Goal: Task Accomplishment & Management: Use online tool/utility

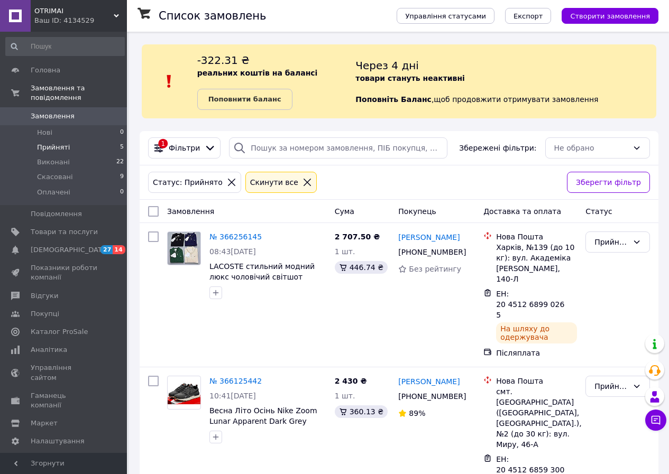
click at [75, 112] on span "Замовлення" at bounding box center [64, 117] width 67 height 10
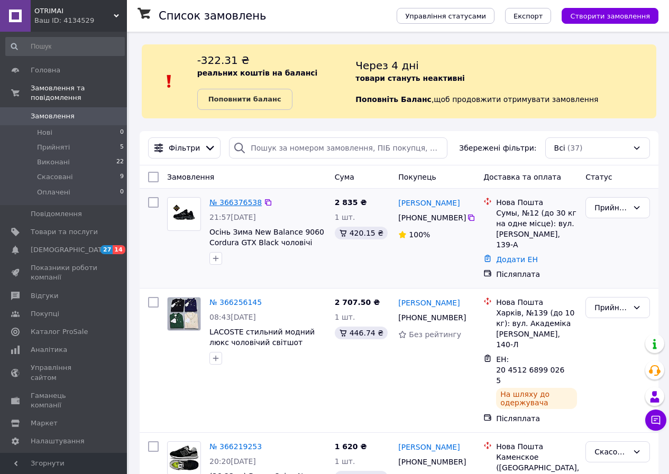
click at [227, 204] on link "№ 366376538" at bounding box center [235, 202] width 52 height 8
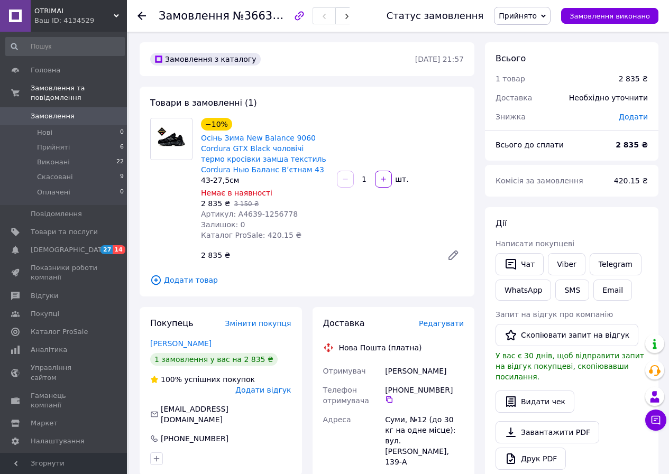
click at [298, 17] on icon "button" at bounding box center [299, 16] width 13 height 13
click at [65, 143] on span "Прийняті" at bounding box center [53, 148] width 33 height 10
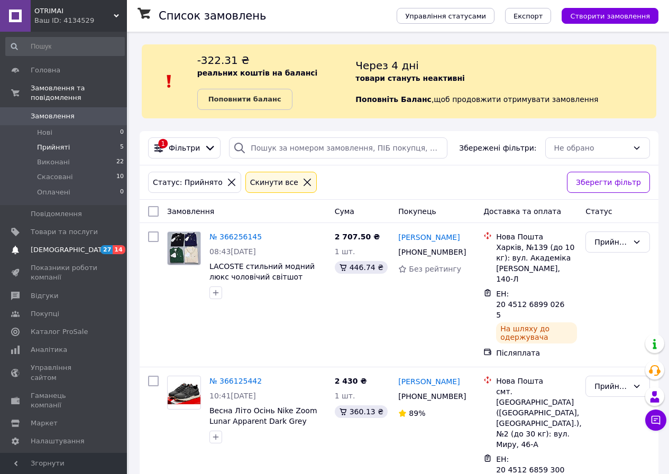
click at [63, 245] on span "[DEMOGRAPHIC_DATA]" at bounding box center [70, 250] width 78 height 10
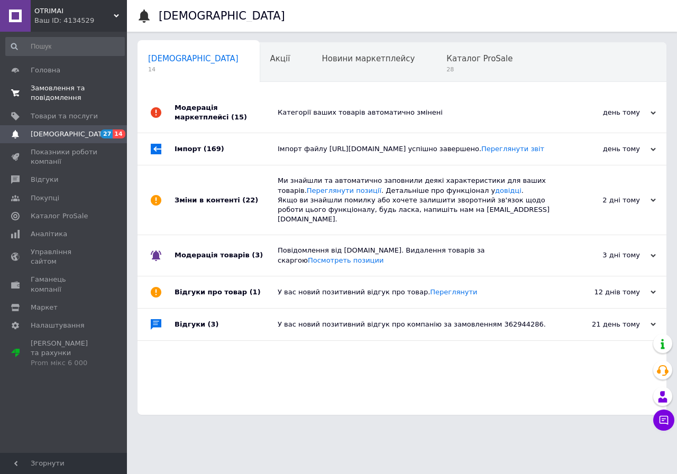
click at [48, 87] on span "Замовлення та повідомлення" at bounding box center [64, 93] width 67 height 19
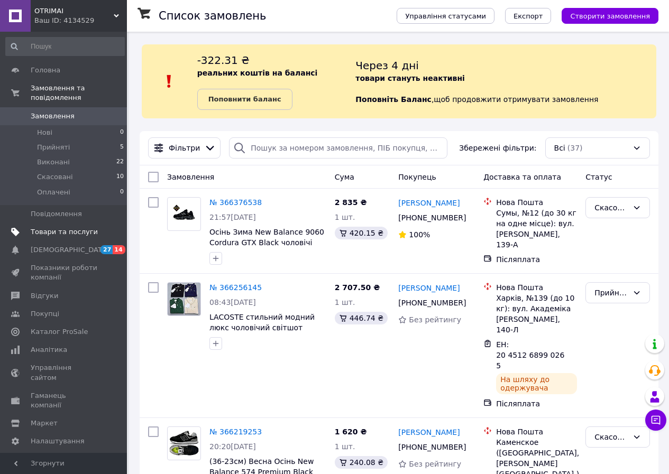
click at [66, 227] on span "Товари та послуги" at bounding box center [64, 232] width 67 height 10
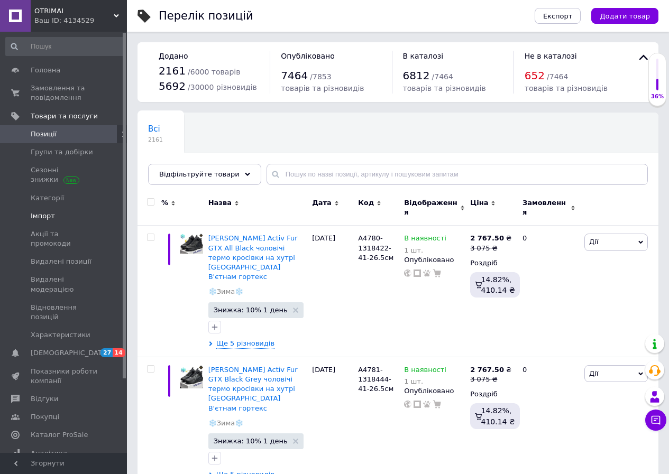
click at [47, 212] on span "Імпорт" at bounding box center [43, 217] width 24 height 10
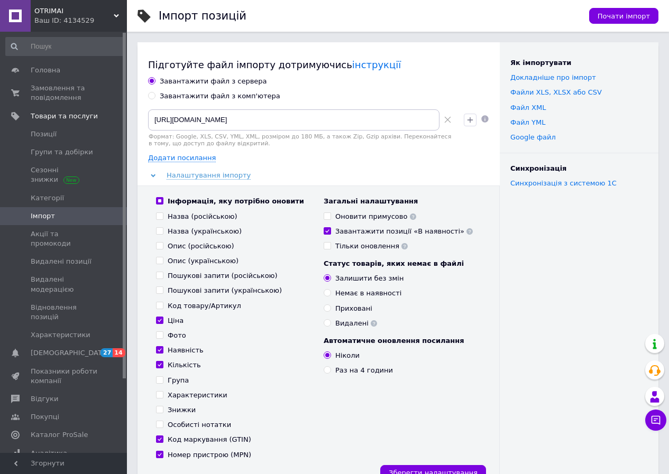
click at [447, 121] on icon at bounding box center [447, 119] width 7 height 7
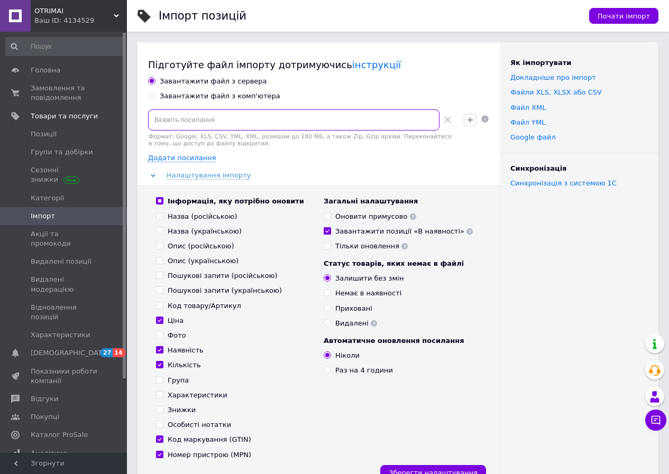
click at [179, 121] on input at bounding box center [293, 119] width 291 height 21
paste input "[URL][DOMAIN_NAME]"
type input "[URL][DOMAIN_NAME]"
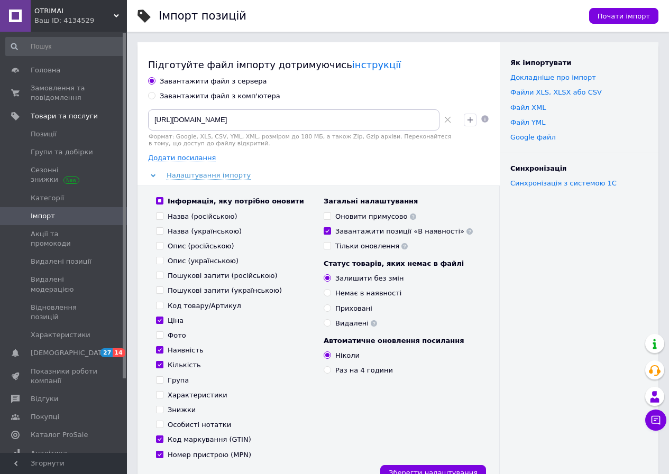
click at [275, 159] on div "Додати посилання" at bounding box center [318, 158] width 341 height 10
click at [330, 216] on input "Оновити примусово" at bounding box center [327, 216] width 7 height 7
checkbox input "true"
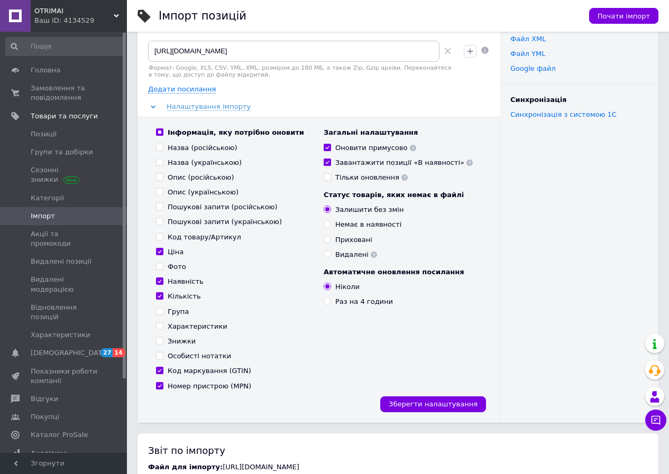
scroll to position [159, 0]
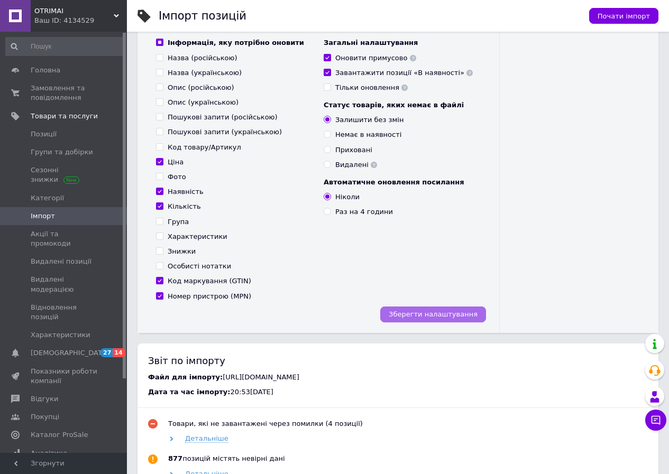
click at [437, 308] on button "Зберегти налаштування" at bounding box center [433, 315] width 106 height 16
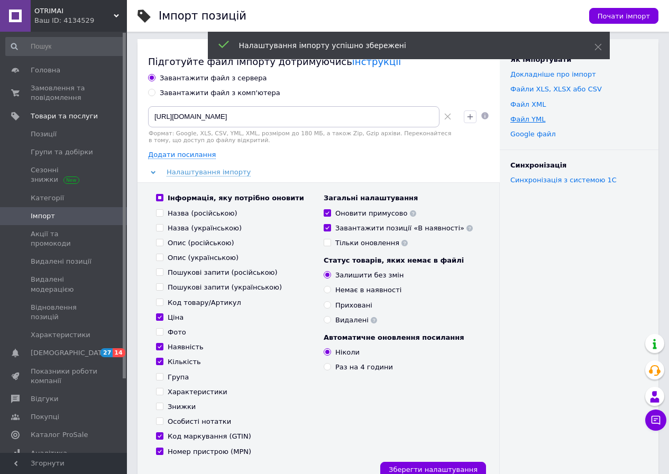
scroll to position [0, 0]
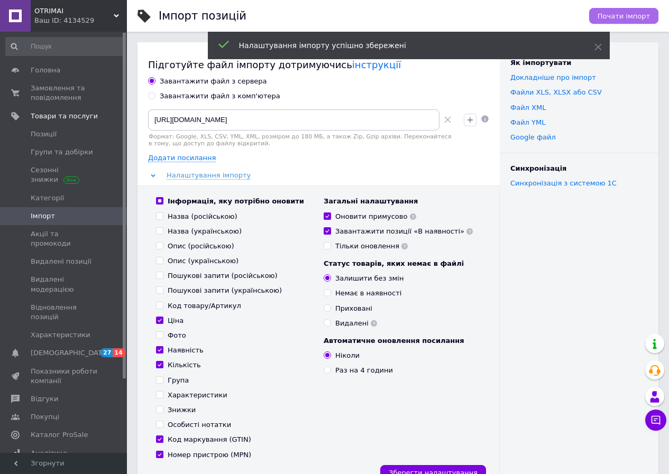
click at [640, 15] on span "Почати імпорт" at bounding box center [624, 16] width 52 height 8
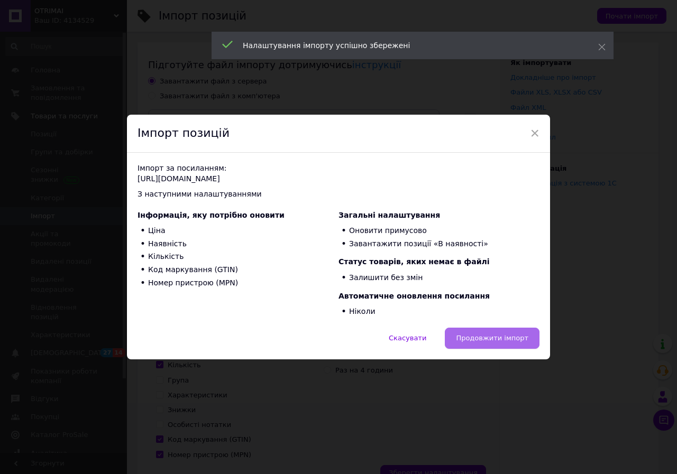
click at [504, 332] on button "Продовжити імпорт" at bounding box center [492, 338] width 95 height 21
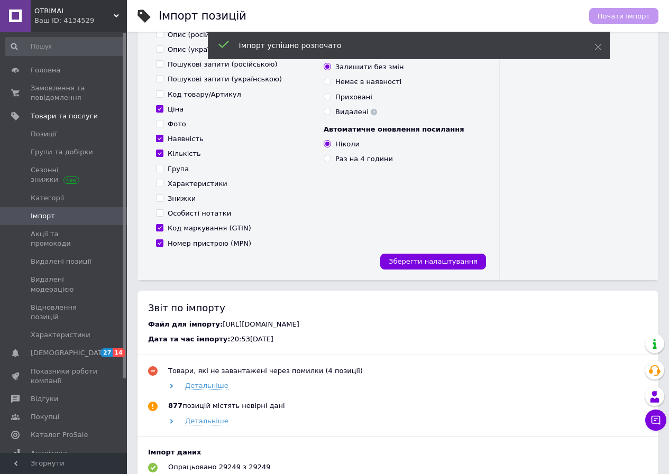
scroll to position [423, 0]
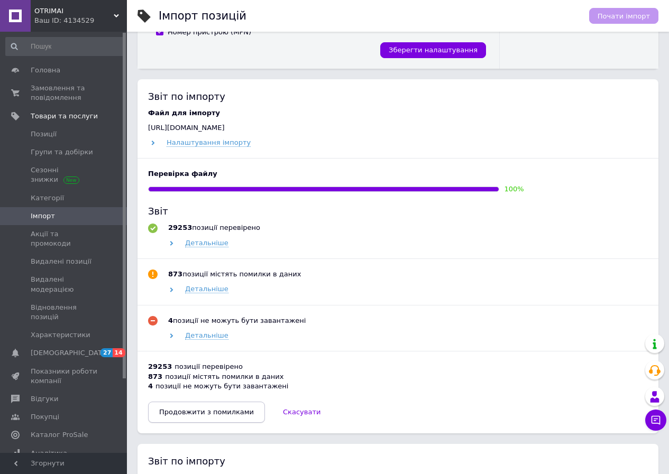
click at [236, 415] on span "Продовжити з помилками" at bounding box center [206, 412] width 95 height 8
